Goal: Contribute content: Add original content to the website for others to see

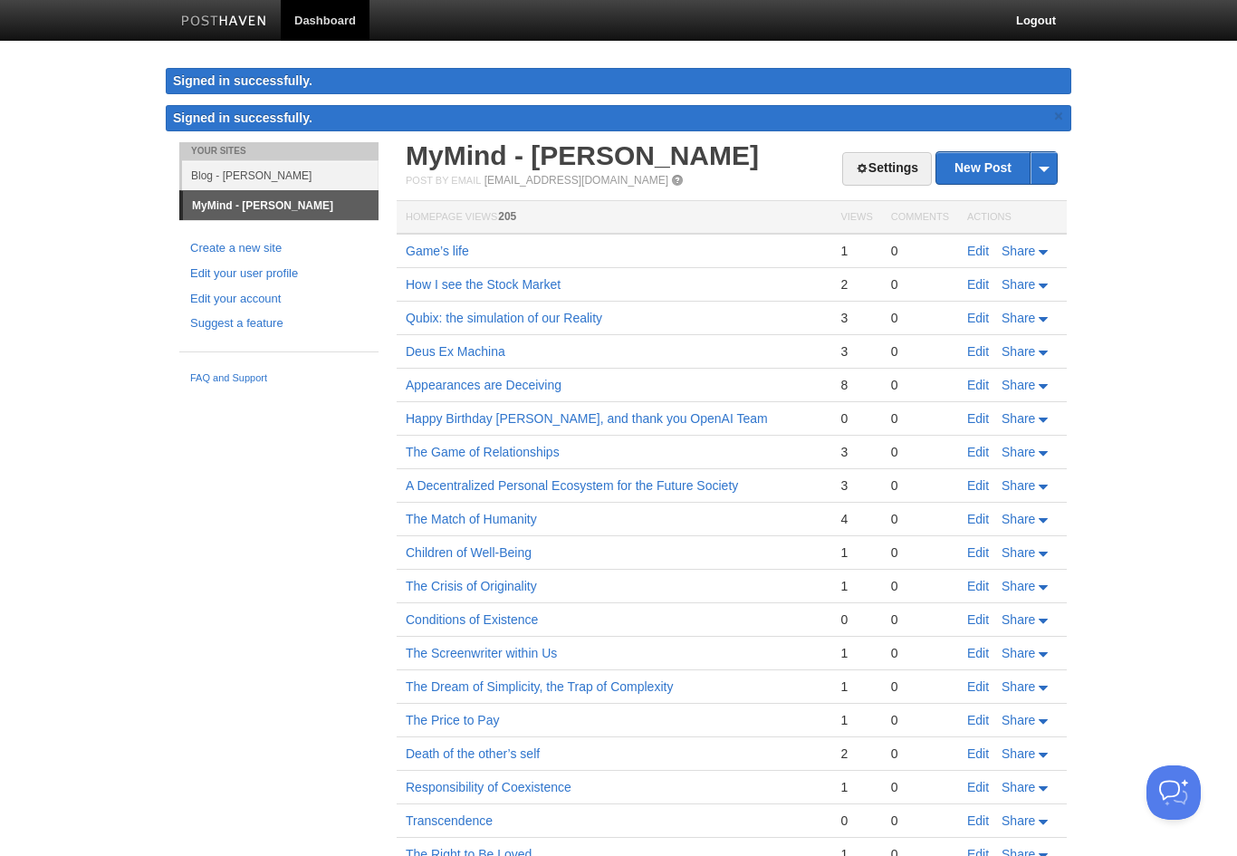
click at [313, 176] on link "Blog - [PERSON_NAME]" at bounding box center [280, 175] width 197 height 30
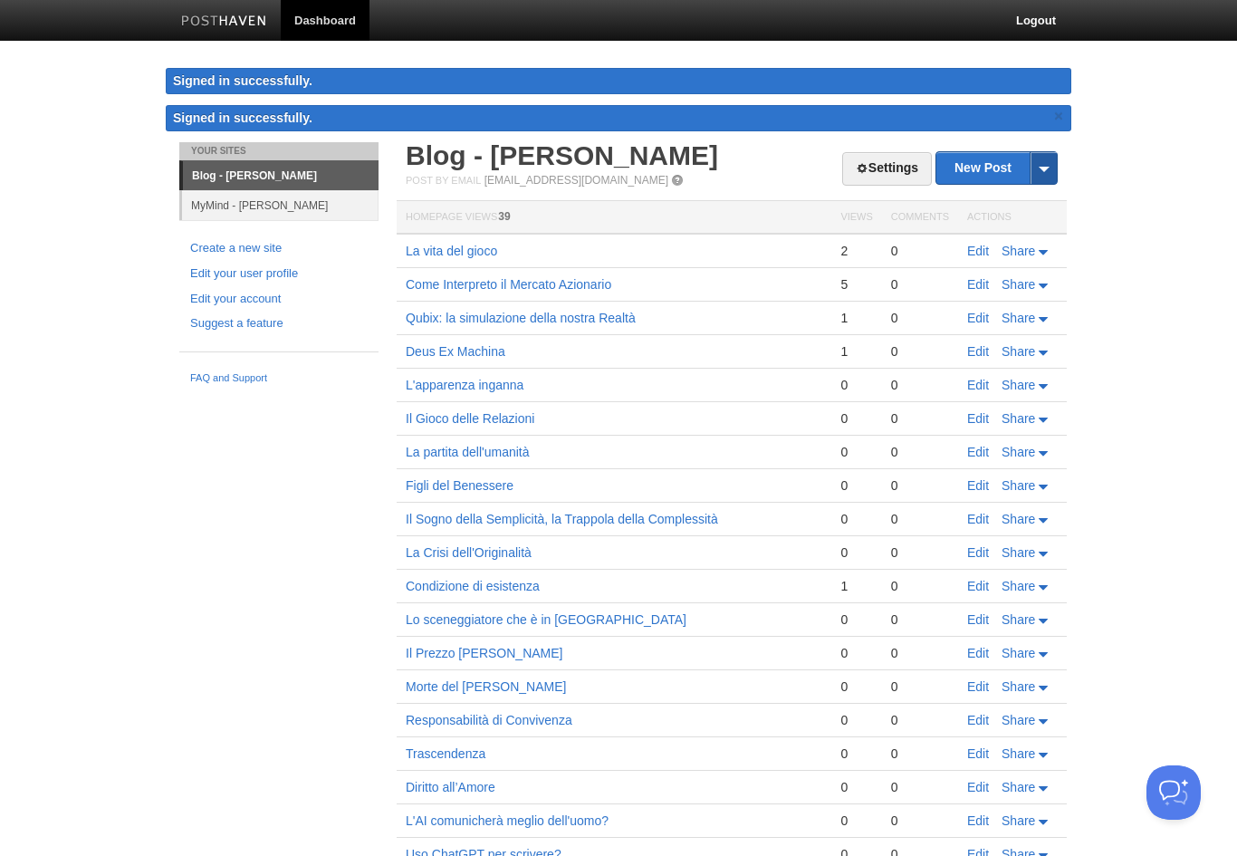
click at [1053, 170] on span at bounding box center [1043, 168] width 27 height 32
click at [1027, 192] on link "by Web" at bounding box center [996, 197] width 120 height 27
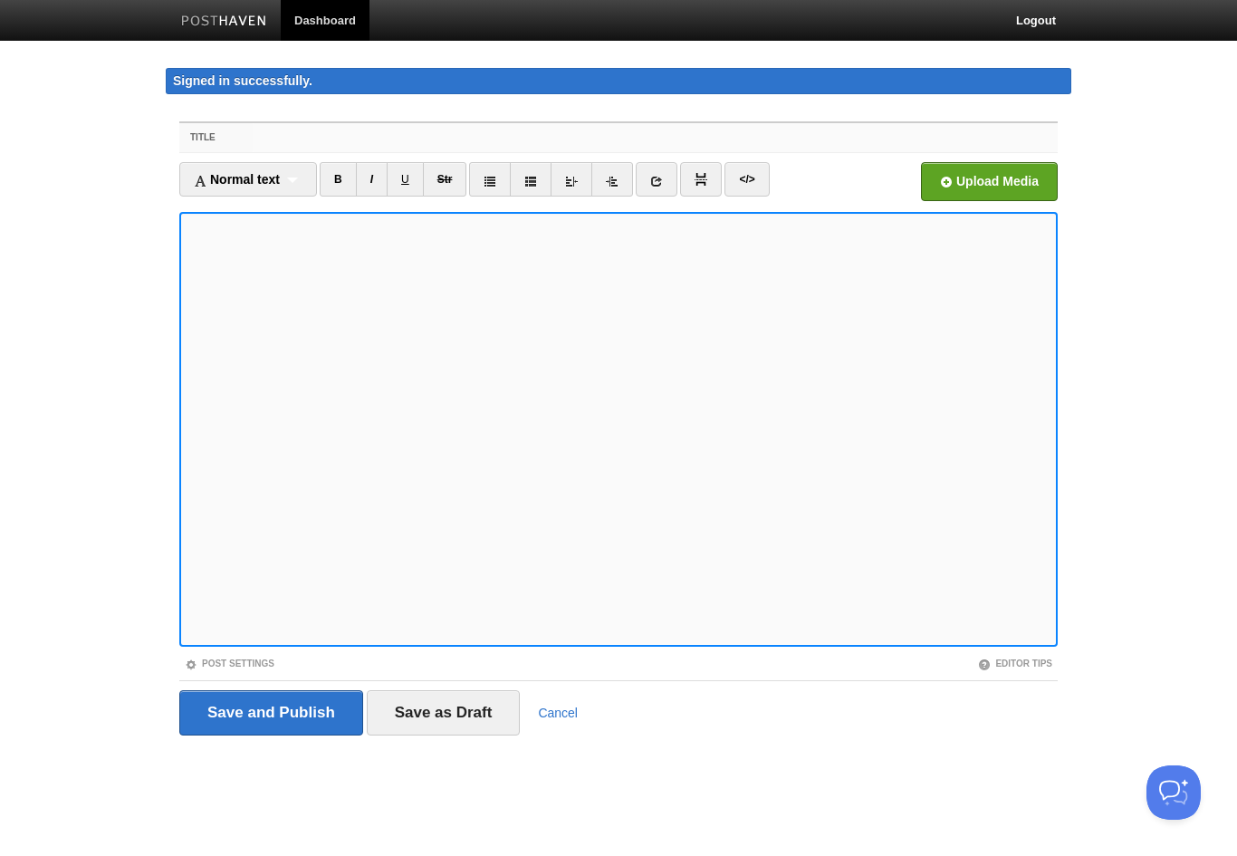
click at [648, 141] on input "Title" at bounding box center [655, 137] width 805 height 29
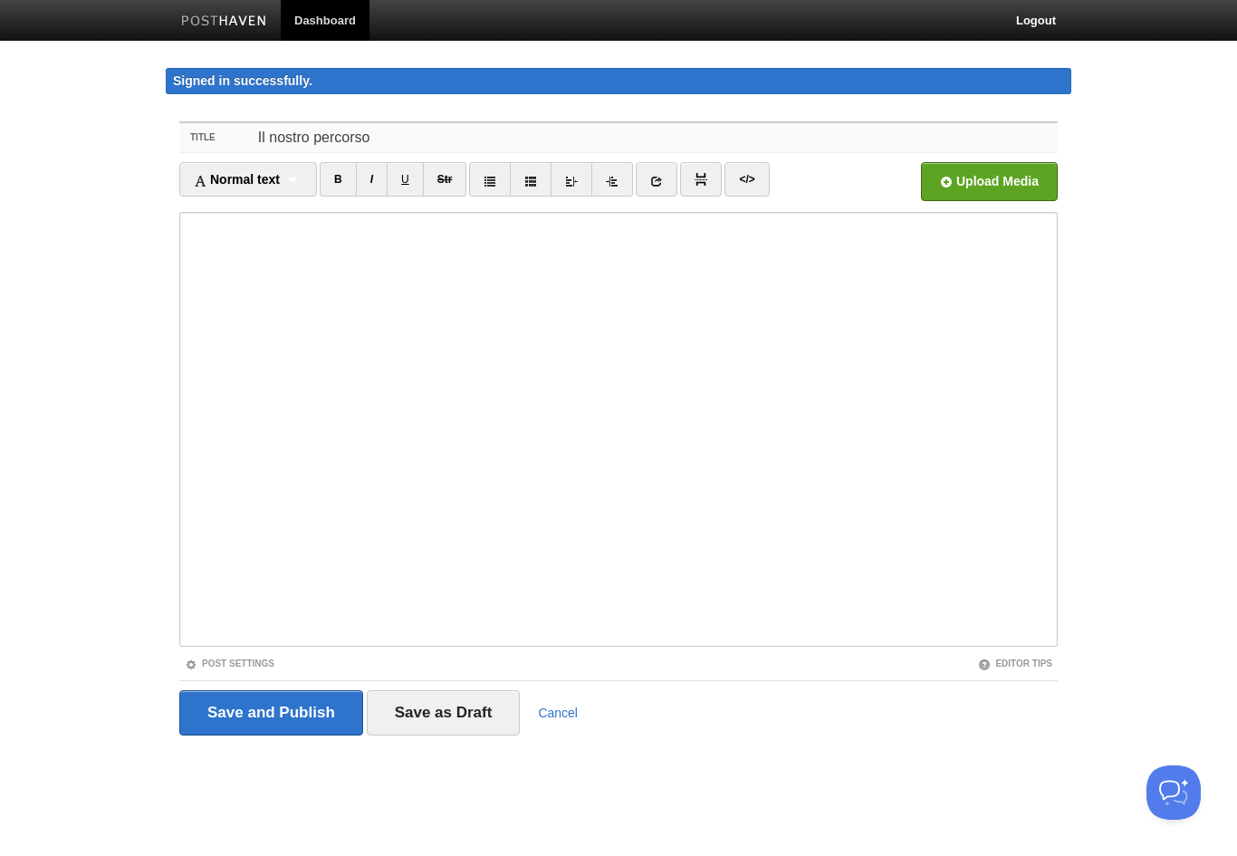
type input "Il nostro percorso"
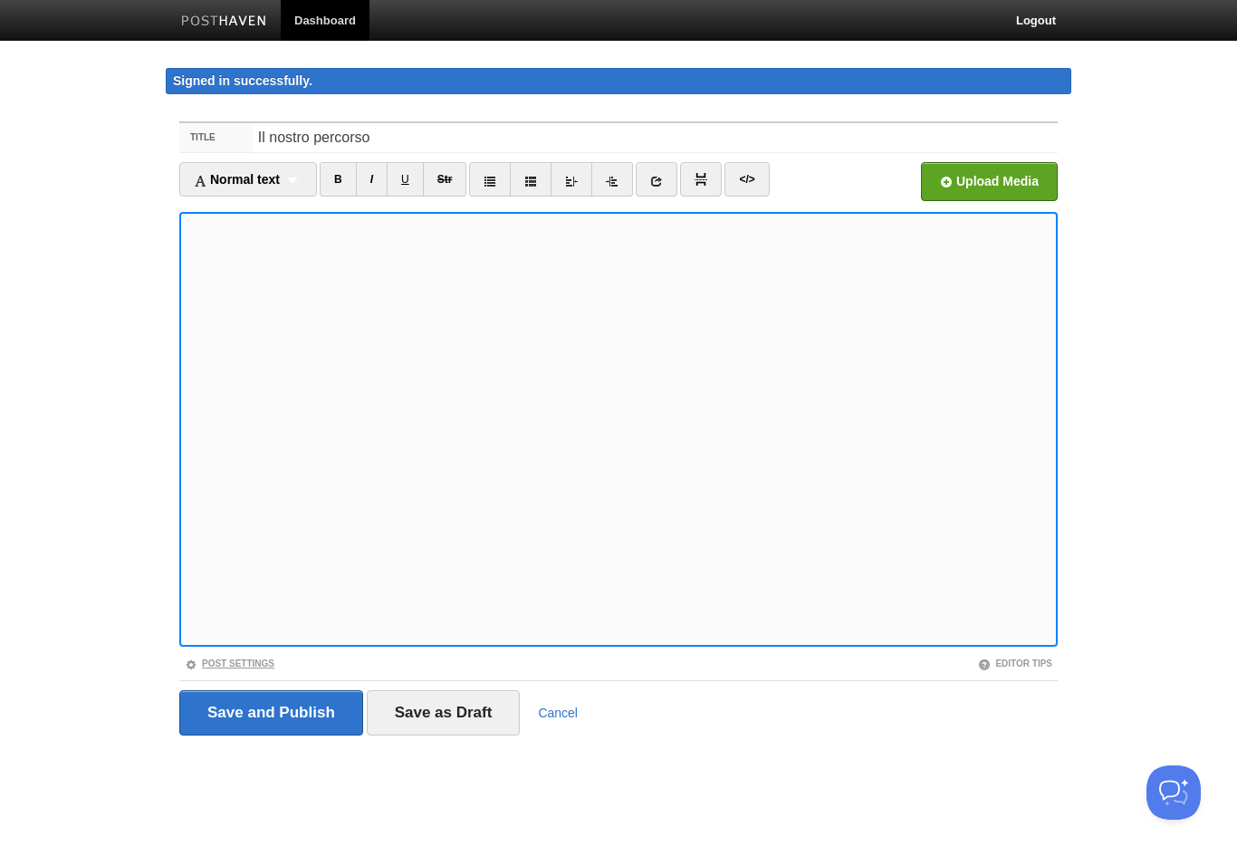
click at [264, 664] on link "Post Settings" at bounding box center [230, 663] width 90 height 10
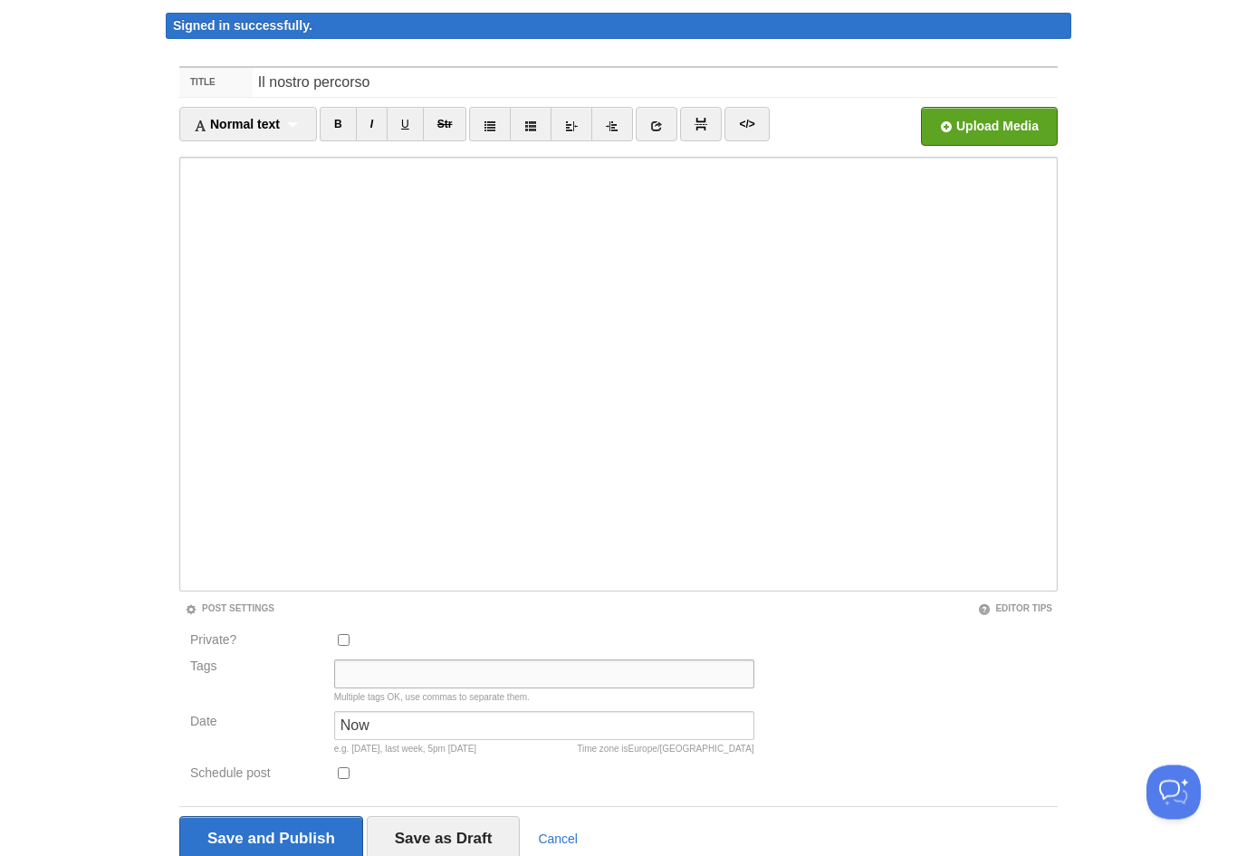
click at [417, 672] on input "Tags" at bounding box center [544, 674] width 420 height 29
click at [392, 676] on input "Analisi, filosofia" at bounding box center [544, 673] width 420 height 29
type input "Analisi, Filosofia"
drag, startPoint x: 273, startPoint y: 81, endPoint x: 297, endPoint y: 81, distance: 24.5
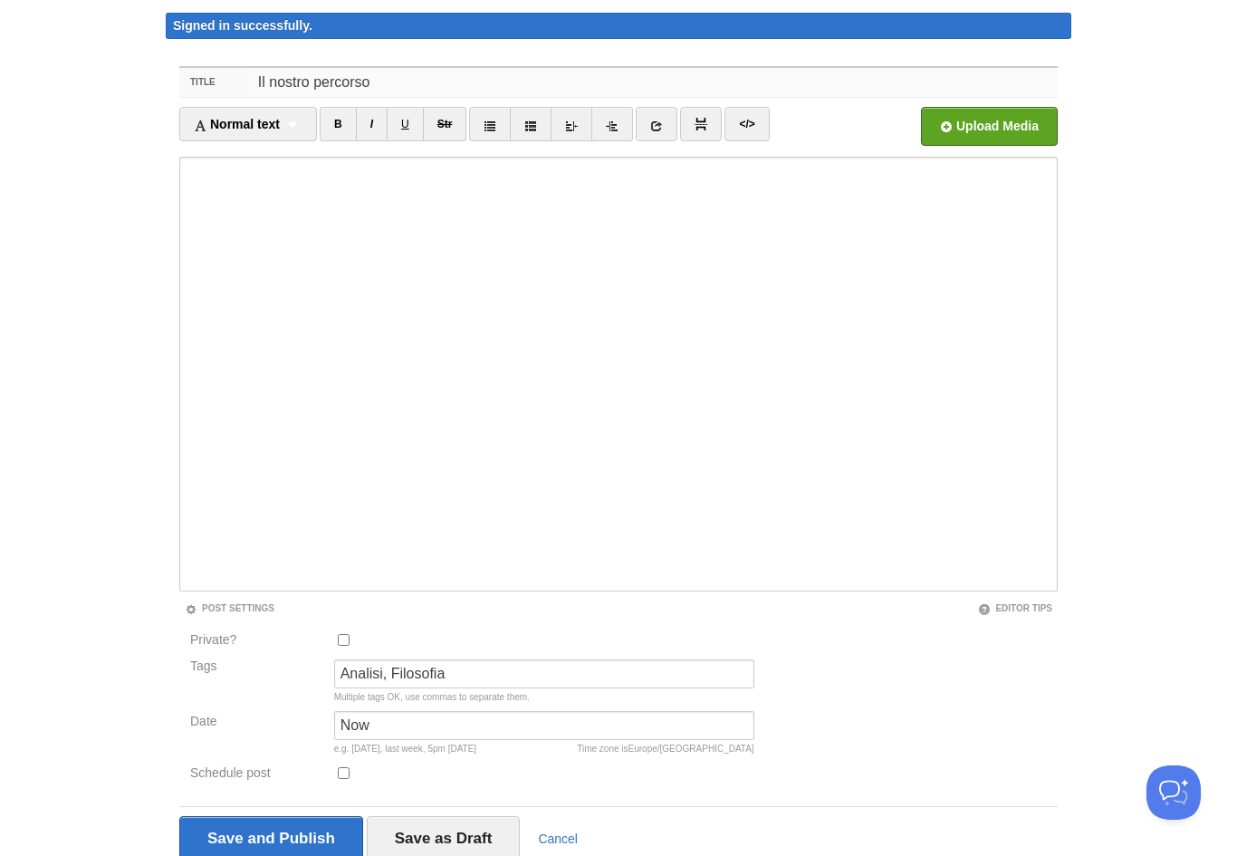
click at [273, 81] on input "Il nostro percorso" at bounding box center [655, 82] width 805 height 29
drag, startPoint x: 321, startPoint y: 89, endPoint x: 343, endPoint y: 89, distance: 21.7
click at [321, 89] on input "Il Nostro percorso" at bounding box center [655, 82] width 805 height 29
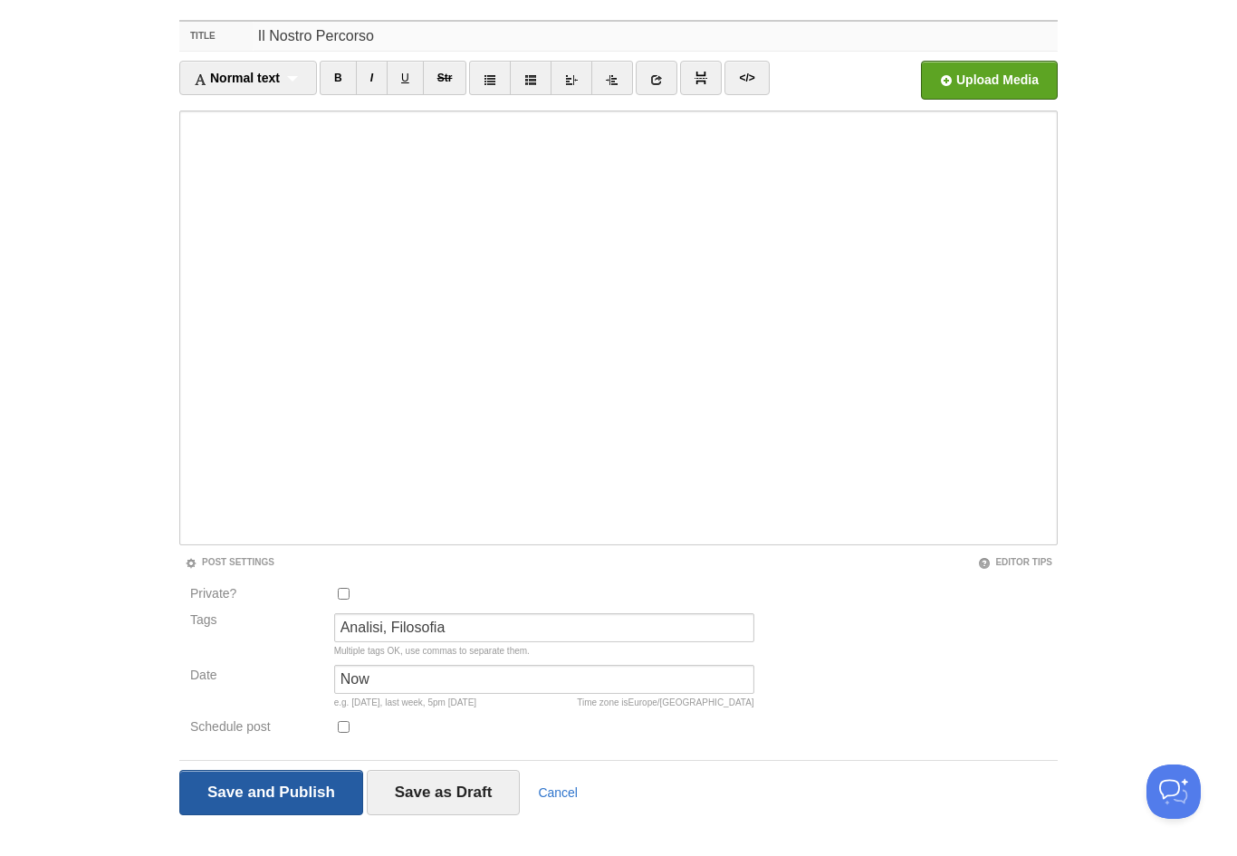
type input "Il Nostro Percorso"
click at [321, 797] on input "Save and Publish" at bounding box center [271, 793] width 184 height 45
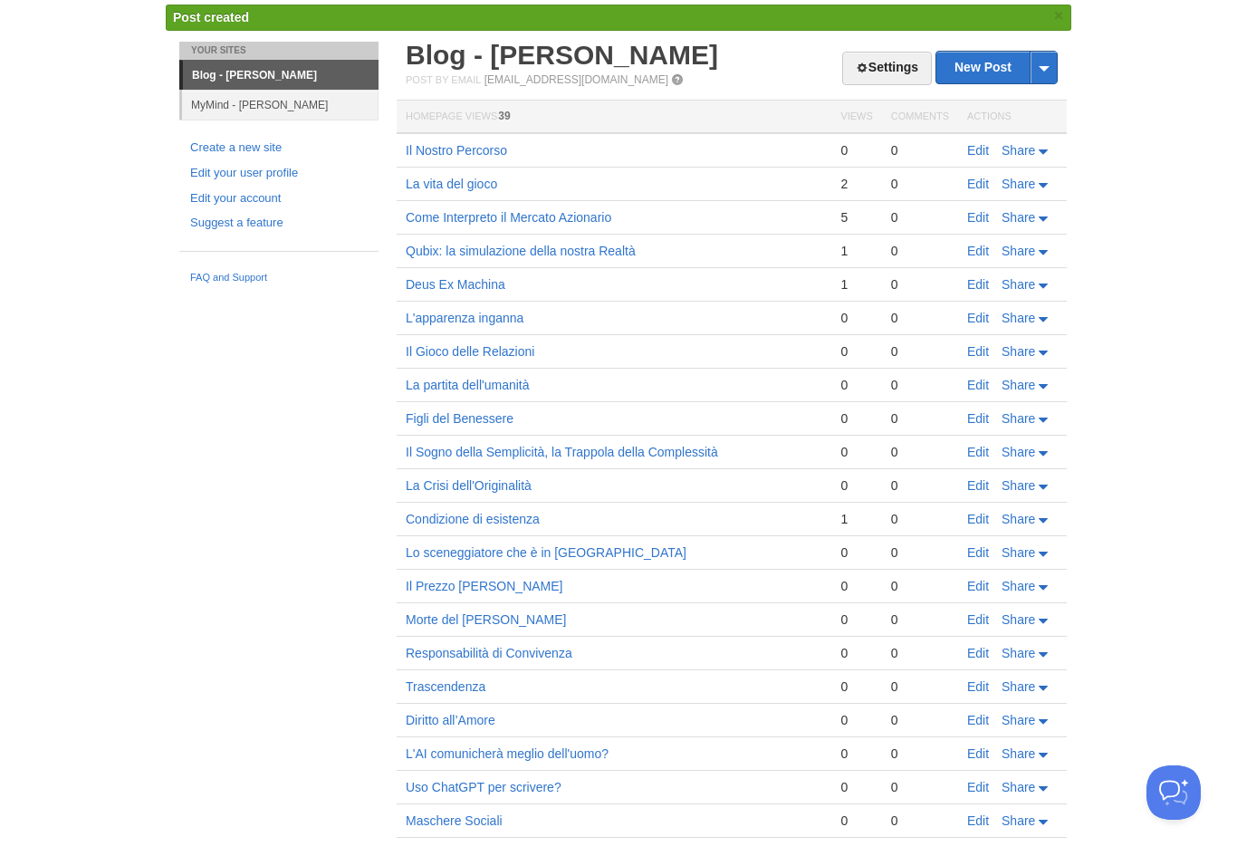
scroll to position [78, 0]
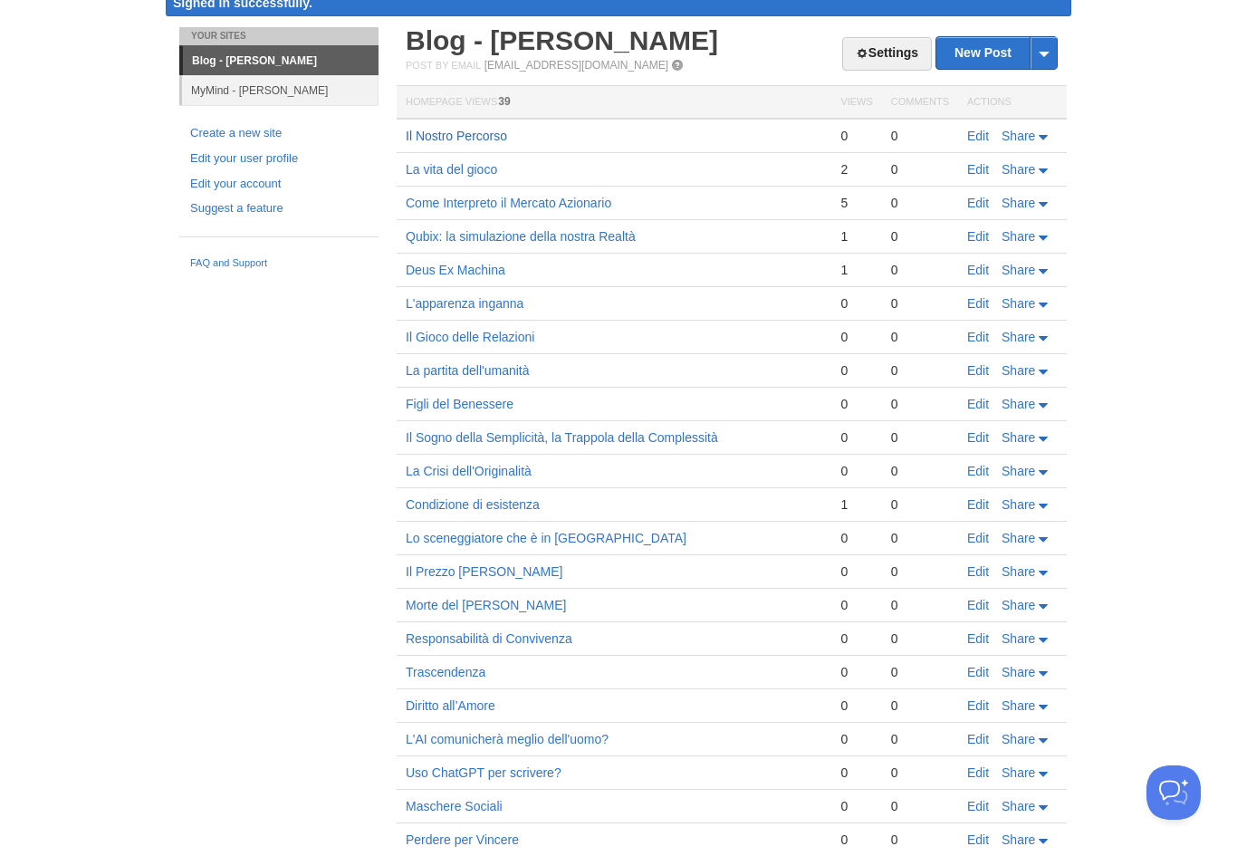
click at [478, 132] on link "Il Nostro Percorso" at bounding box center [456, 136] width 101 height 14
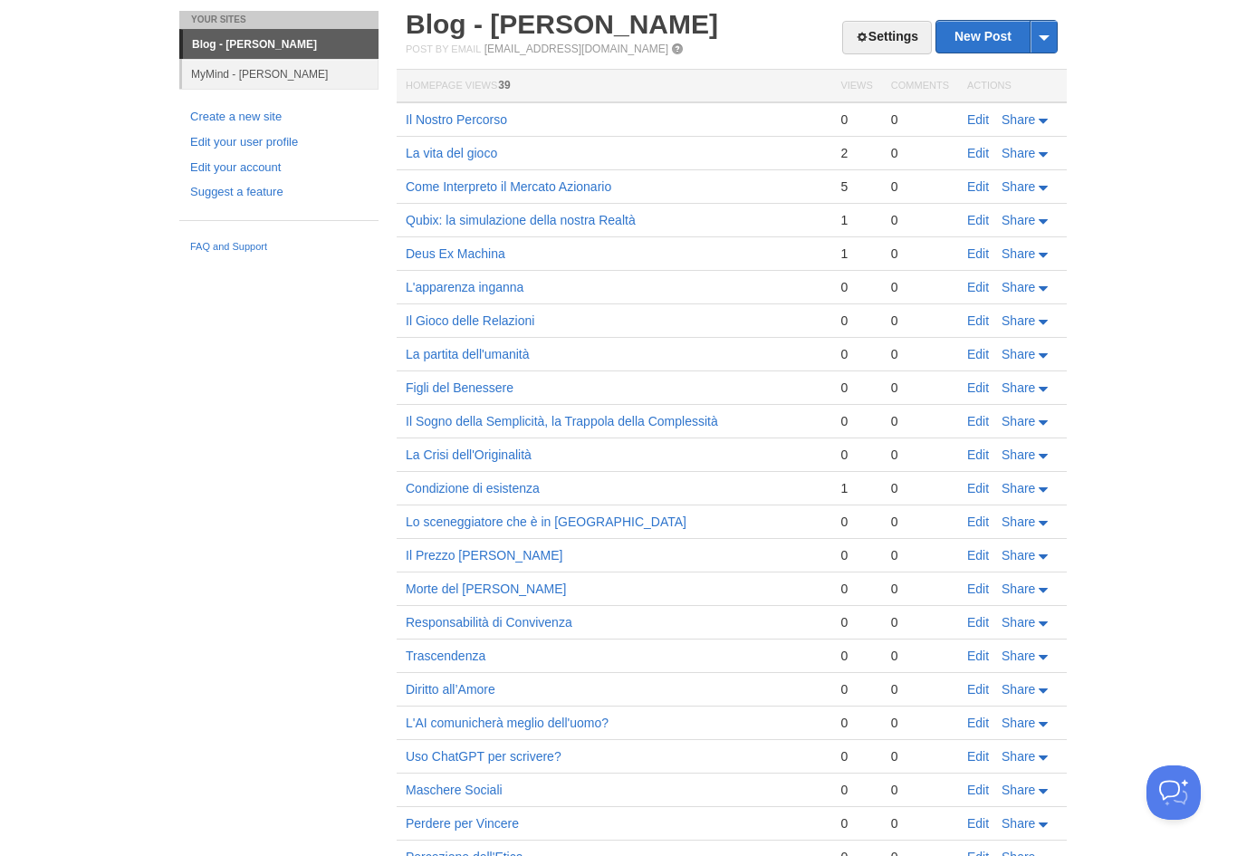
click at [319, 73] on link "MyMind - [PERSON_NAME]" at bounding box center [280, 74] width 197 height 30
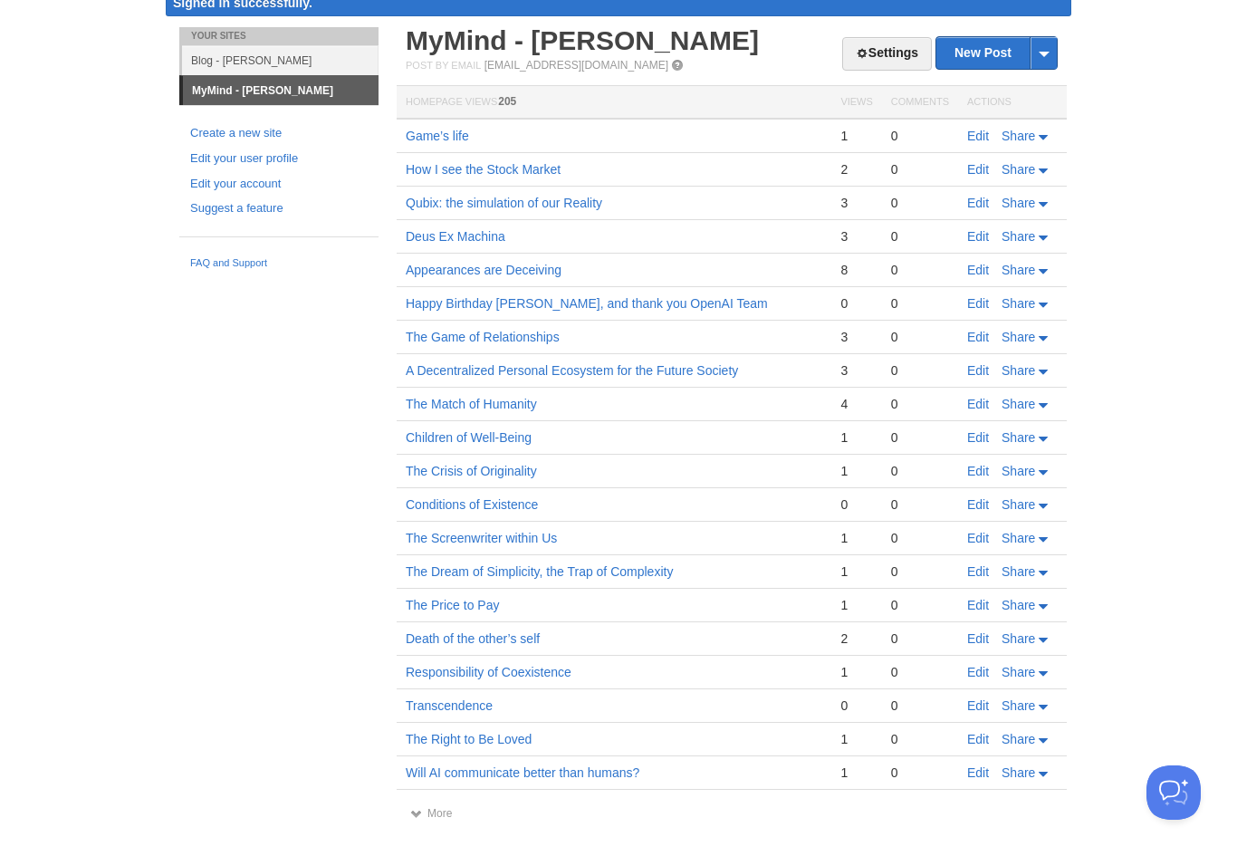
scroll to position [77, 0]
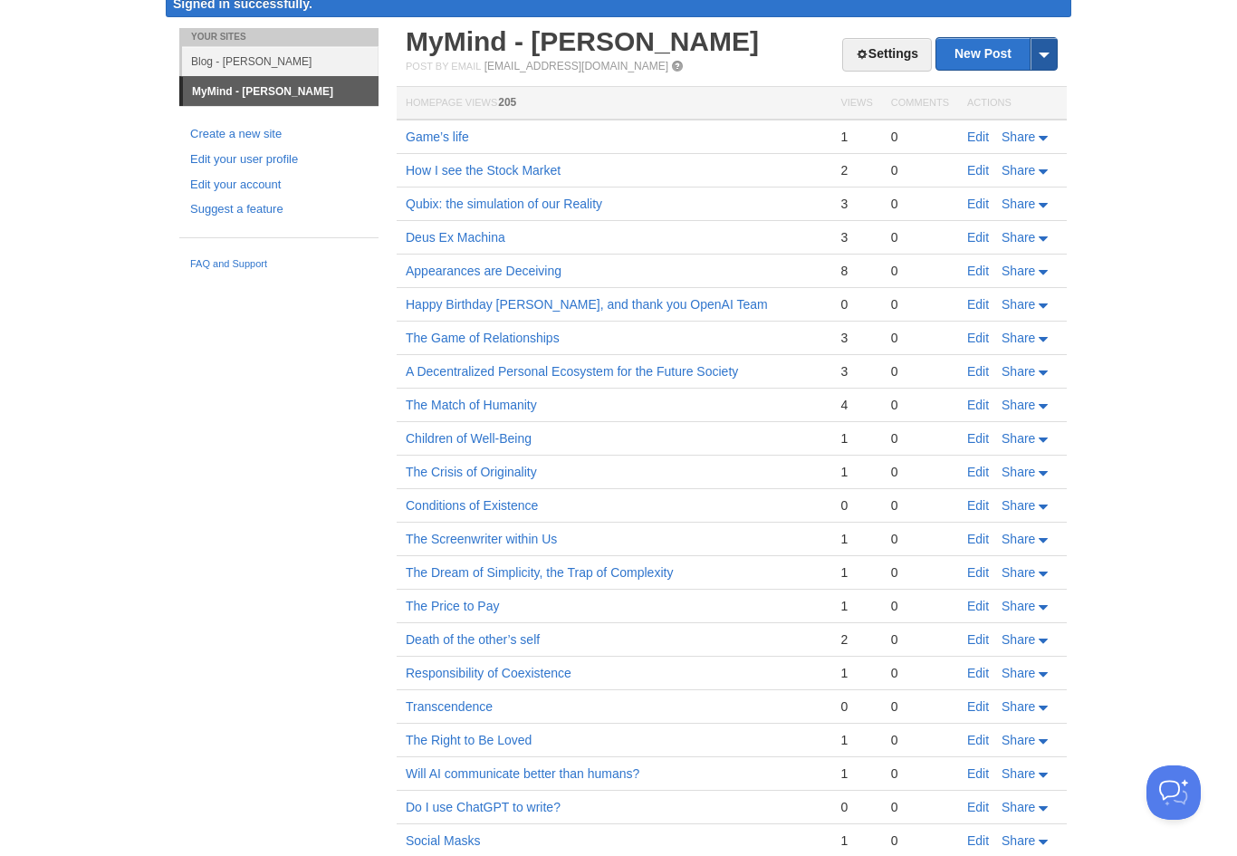
click at [1042, 58] on span at bounding box center [1043, 54] width 27 height 32
click at [1000, 82] on link "by Web" at bounding box center [996, 83] width 120 height 27
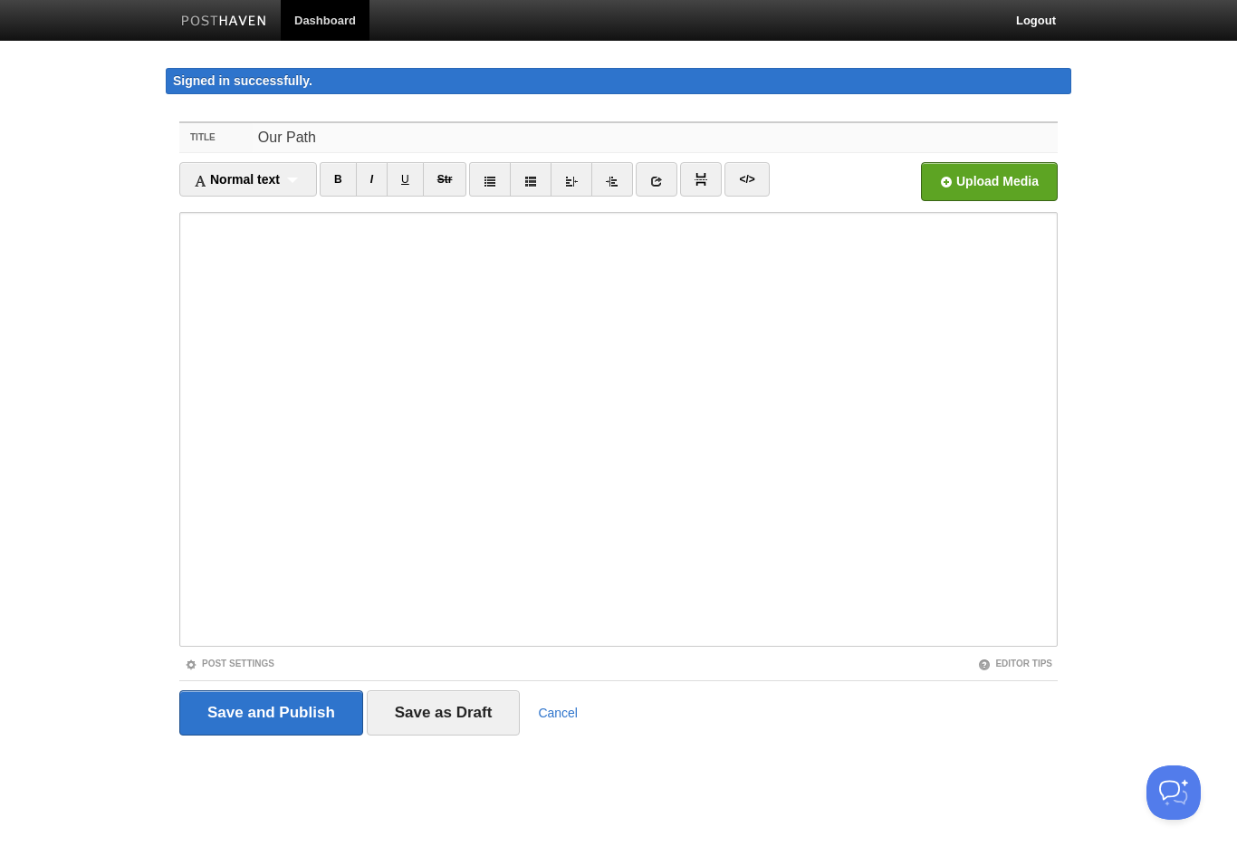
click at [421, 134] on input "Our Path" at bounding box center [655, 137] width 805 height 29
type input "O"
type input "The Journey"
click at [255, 661] on link "Post Settings" at bounding box center [230, 663] width 90 height 10
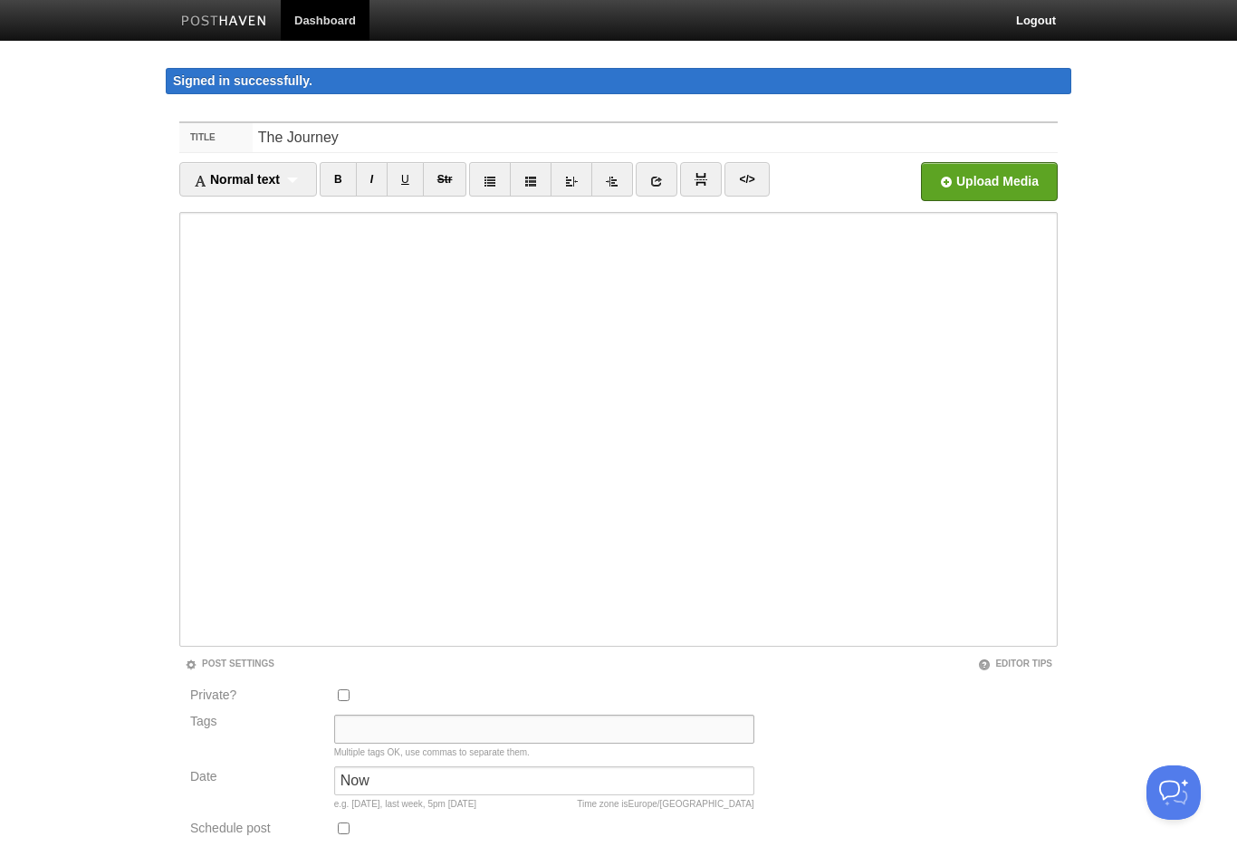
click at [377, 740] on input "Tags" at bounding box center [544, 729] width 420 height 29
type input "Analysis, Philosophy"
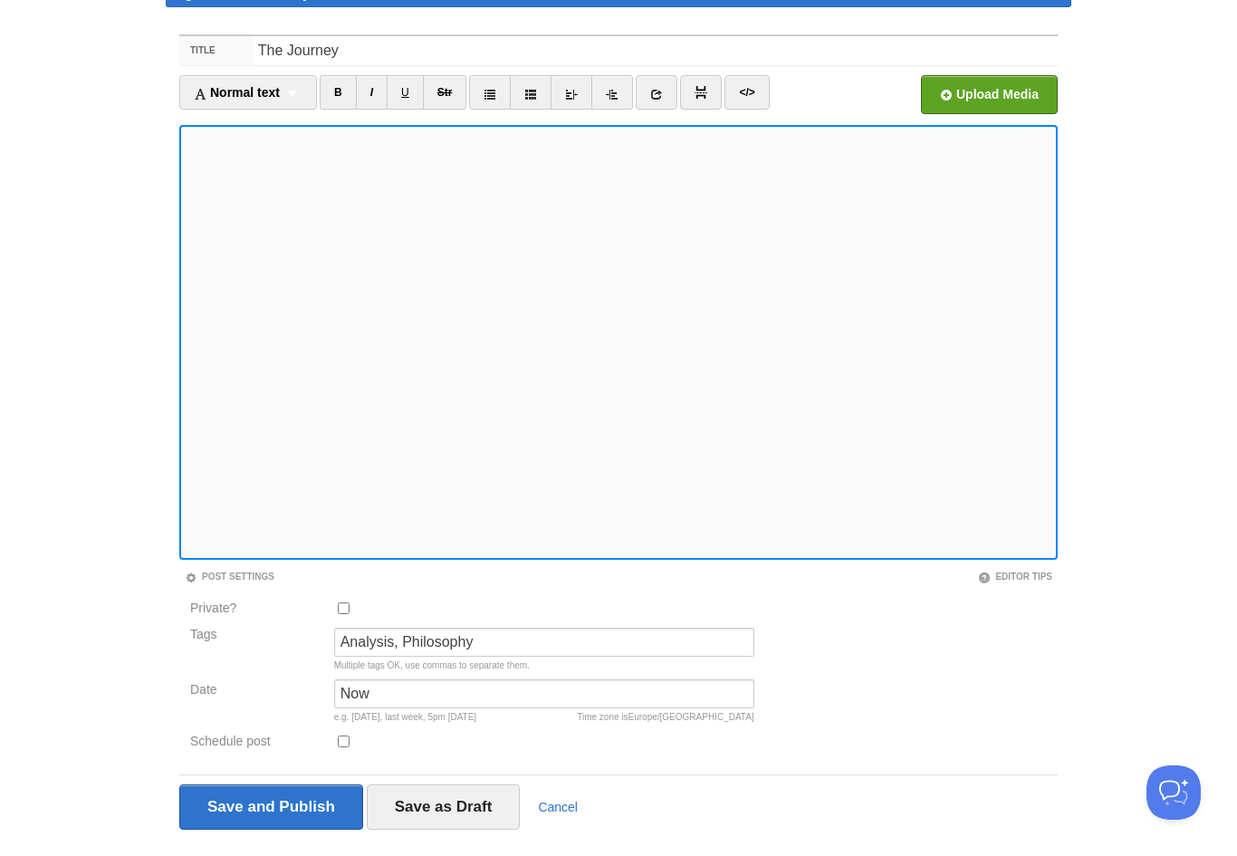
scroll to position [86, 0]
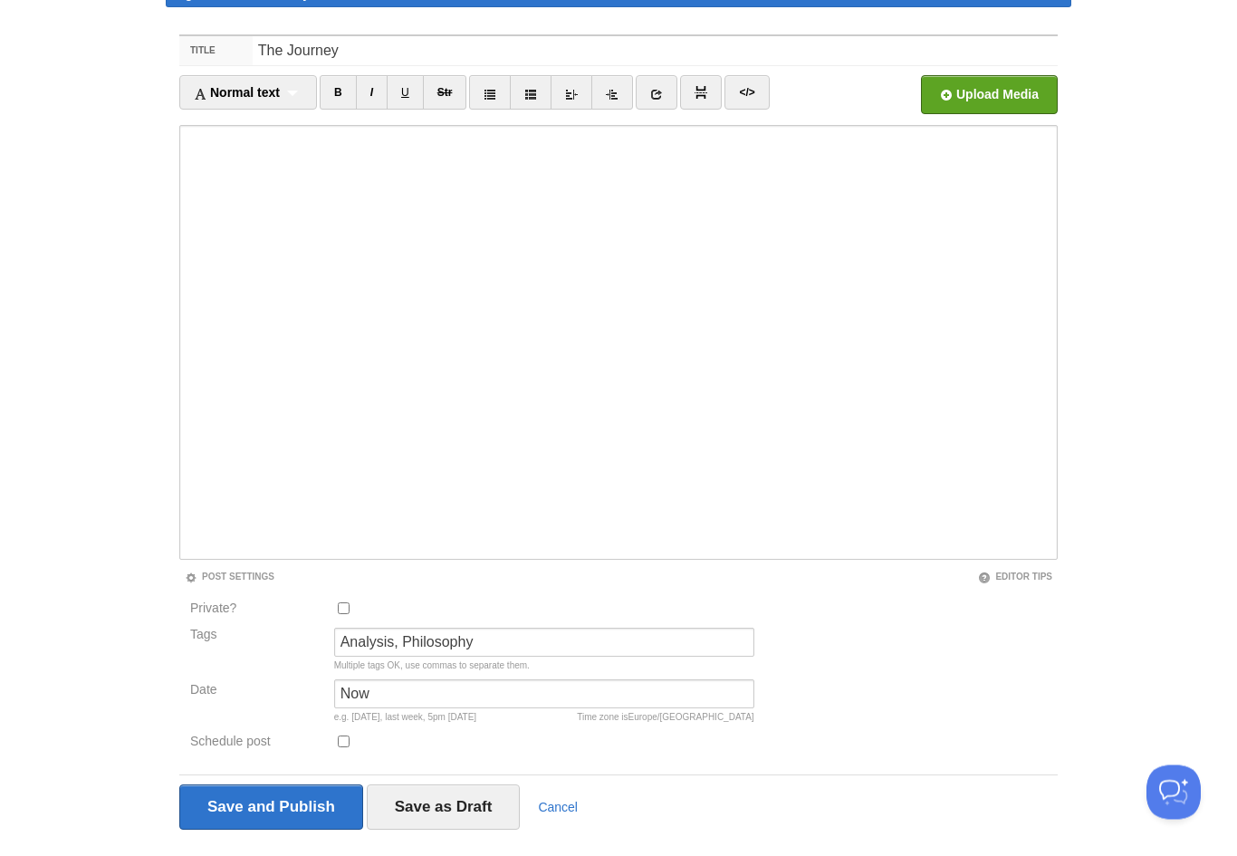
click at [0, 0] on html "Dashboard Logout Signed in successfully. Signed in successfully. × Post created…" at bounding box center [618, 406] width 1237 height 984
click at [273, 817] on input "Save and Publish" at bounding box center [271, 806] width 184 height 45
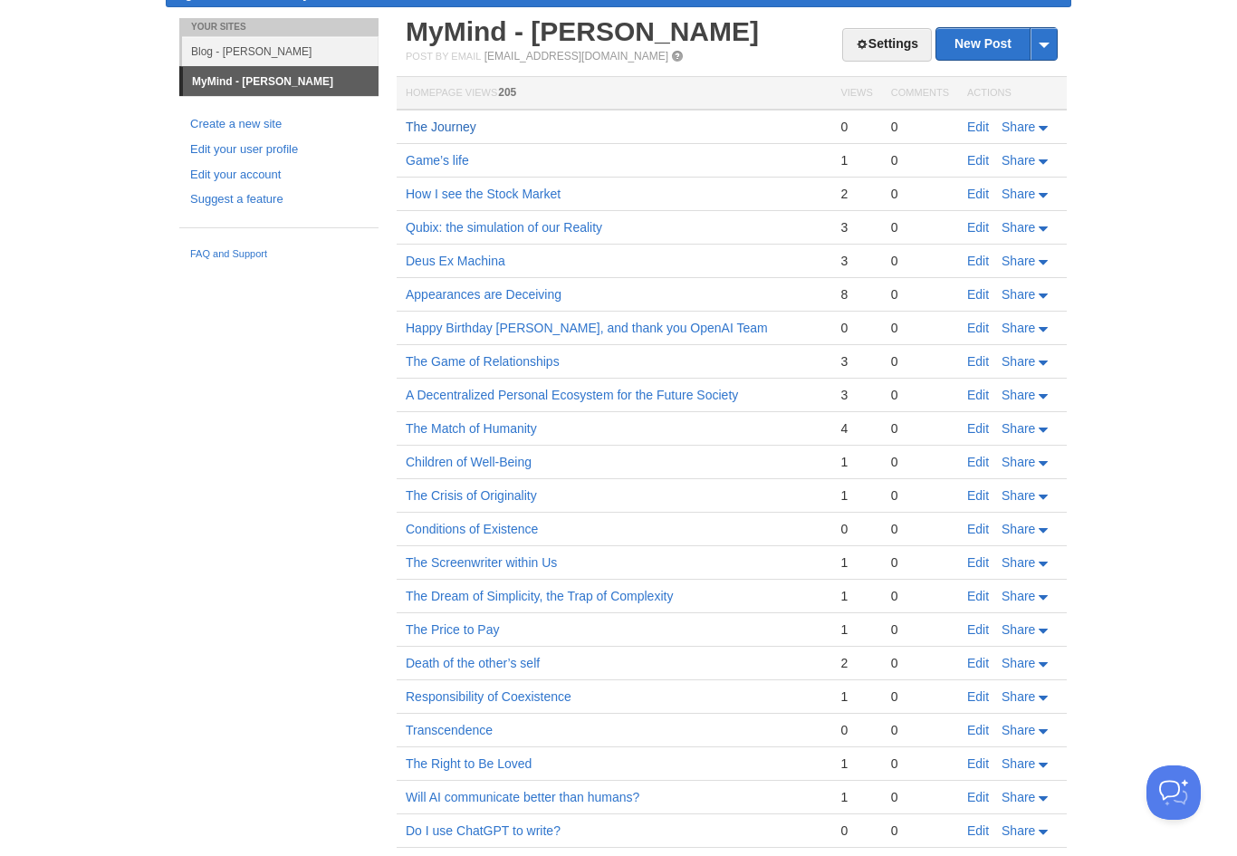
click at [450, 131] on link "The Journey" at bounding box center [441, 127] width 71 height 14
